Goal: Information Seeking & Learning: Learn about a topic

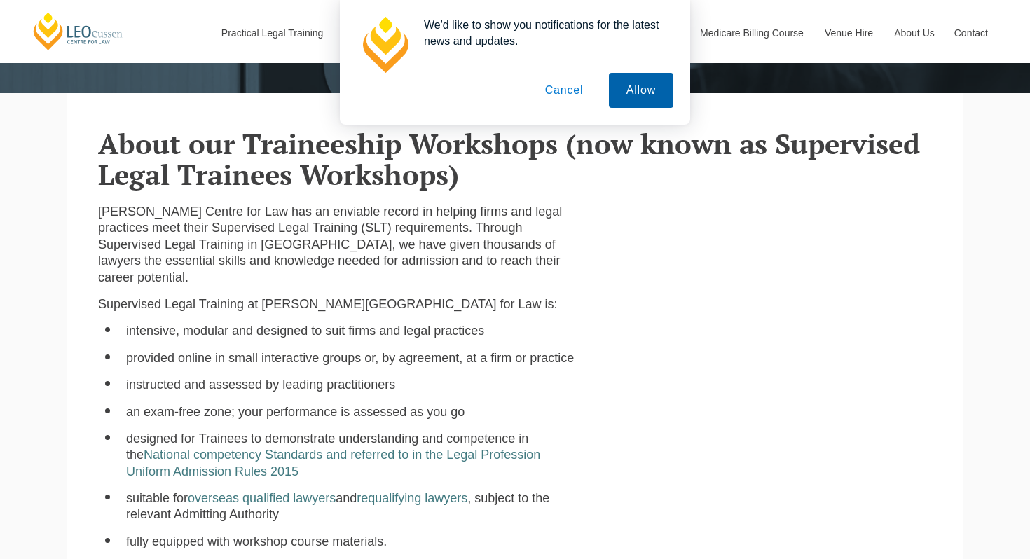
click at [644, 98] on button "Allow" at bounding box center [641, 90] width 64 height 35
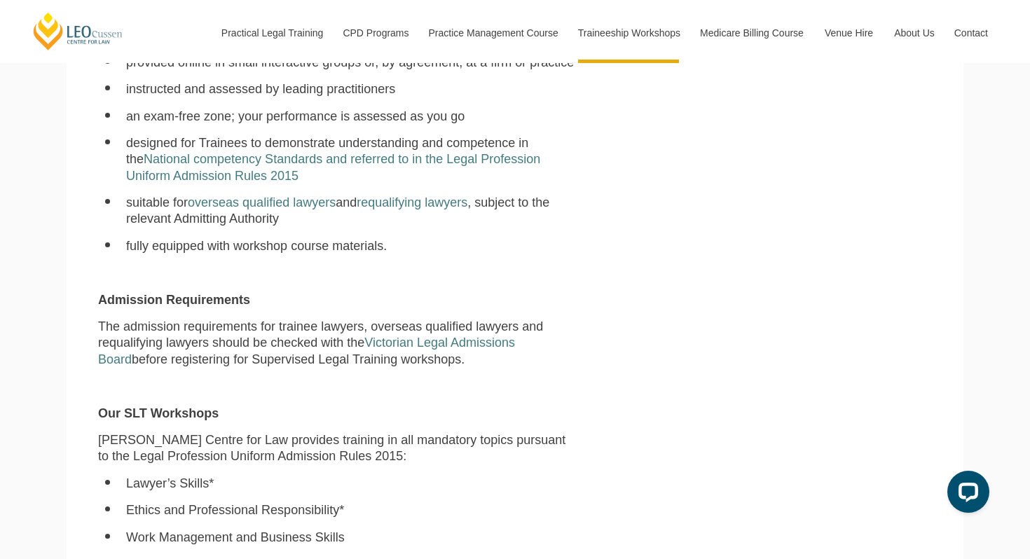
scroll to position [627, 0]
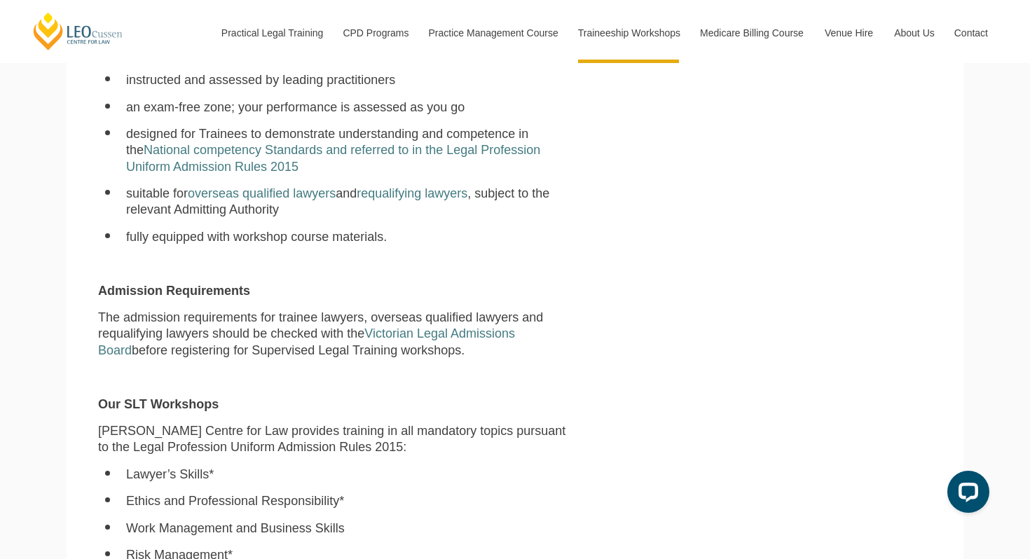
drag, startPoint x: 116, startPoint y: 303, endPoint x: 305, endPoint y: 334, distance: 191.1
click at [306, 334] on p "The admission requirements for trainee lawyers, overseas qualified lawyers and …" at bounding box center [337, 334] width 478 height 49
click at [338, 346] on div "Leo Cussen Centre for Law has an enviable record in helping firms and legal pra…" at bounding box center [337, 479] width 499 height 1161
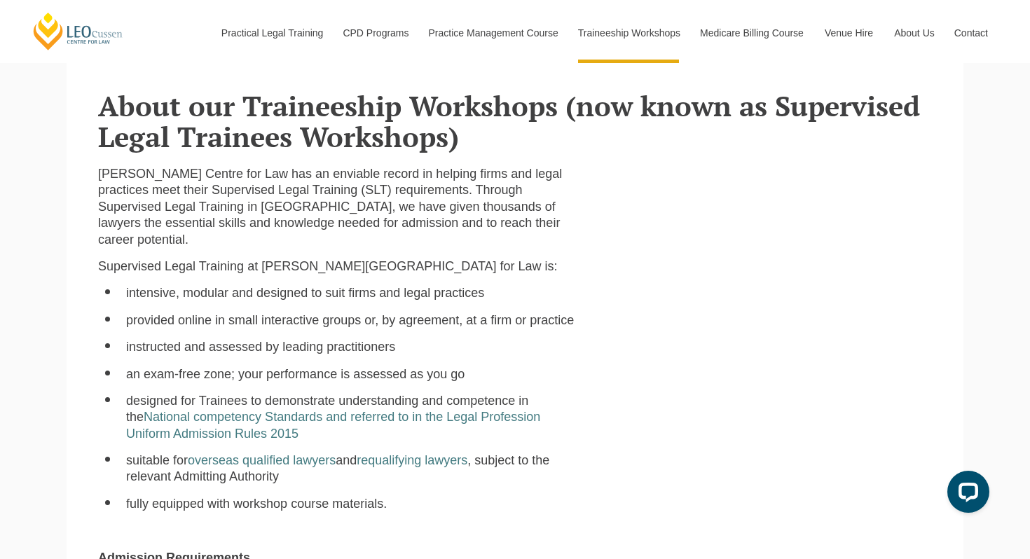
scroll to position [371, 0]
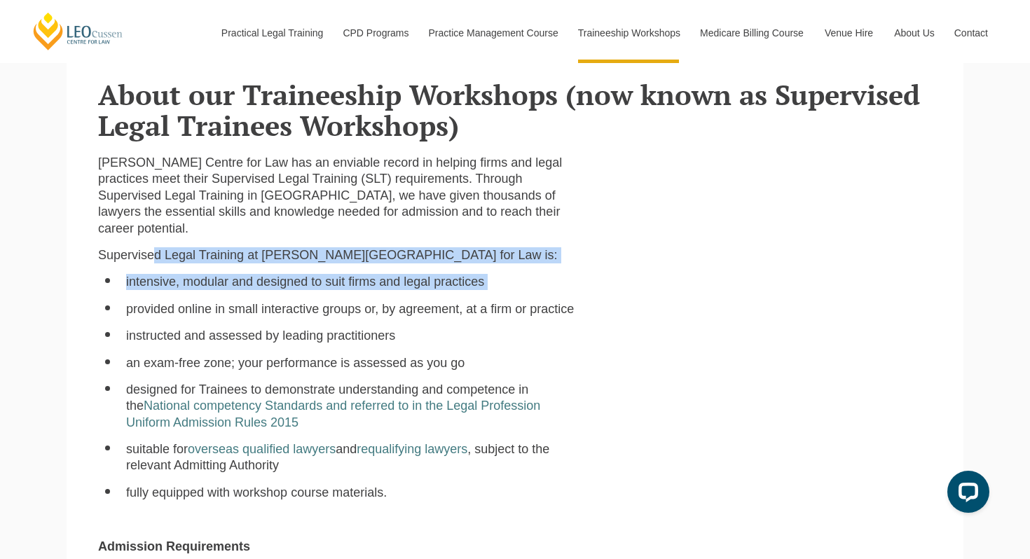
drag, startPoint x: 148, startPoint y: 236, endPoint x: 230, endPoint y: 278, distance: 92.2
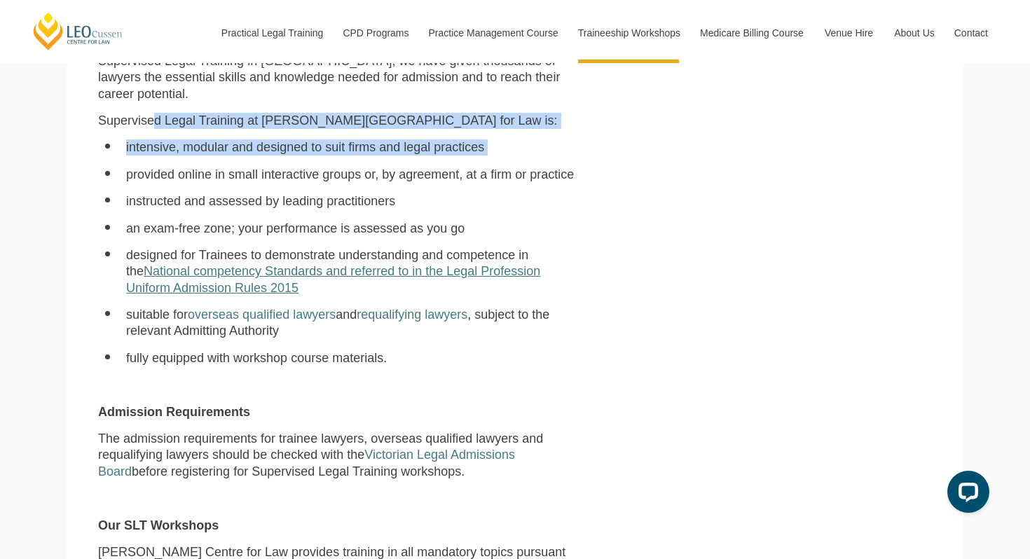
scroll to position [509, 0]
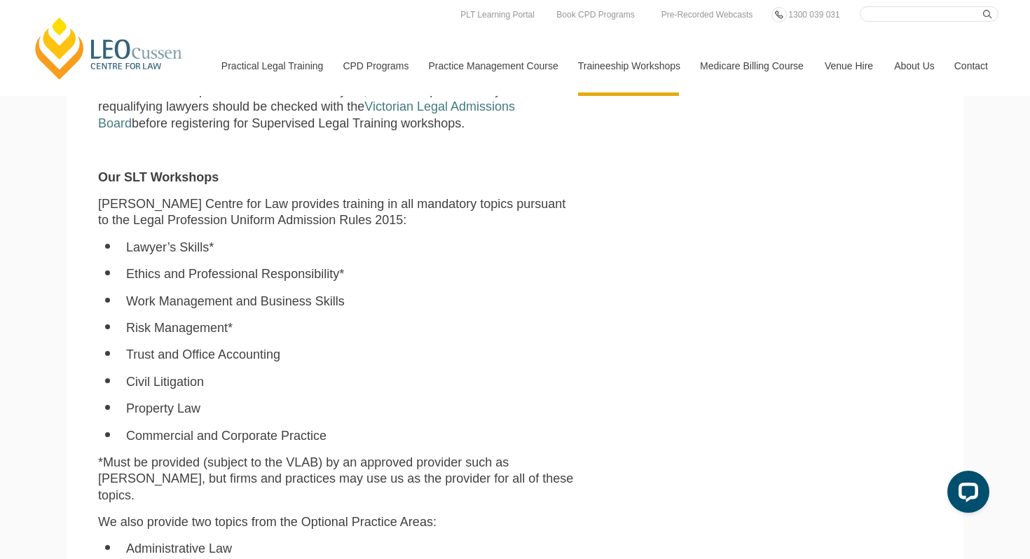
scroll to position [0, 0]
